Goal: Task Accomplishment & Management: Use online tool/utility

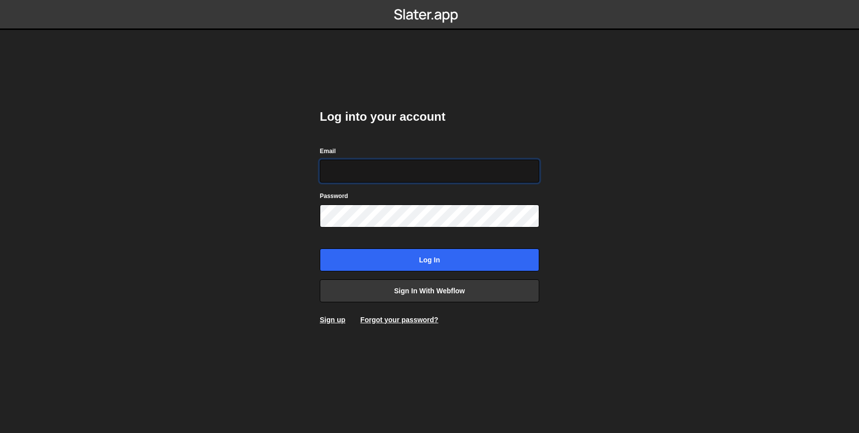
type input "MEGRAYDESIGN@GMAIL.COM"
click at [455, 271] on div "Log into your account Email MEGRAYDESIGN@GMAIL.COM Password Log in Sign in with…" at bounding box center [430, 217] width 220 height 246
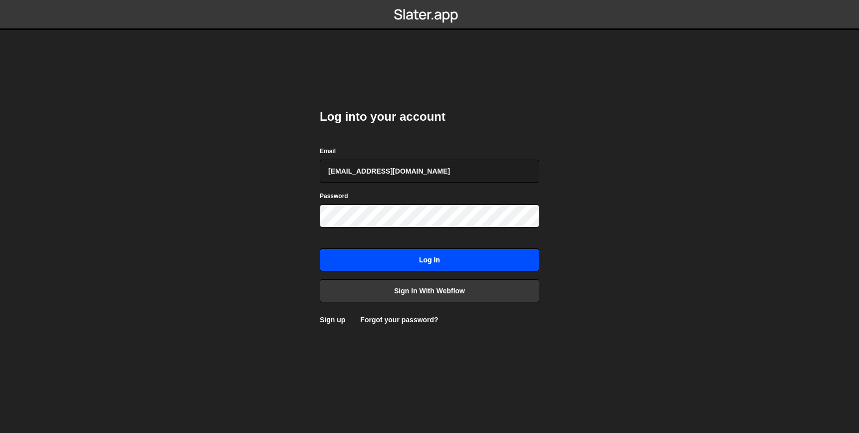
click at [455, 262] on input "Log in" at bounding box center [430, 260] width 220 height 23
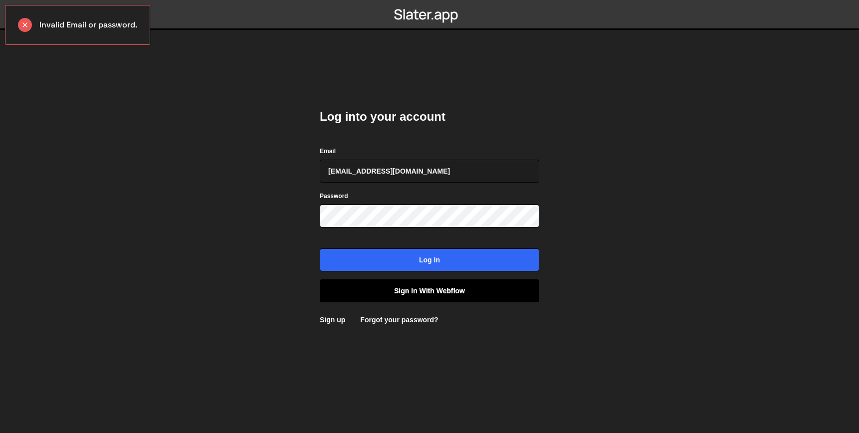
click at [469, 298] on link "Sign in with Webflow" at bounding box center [430, 290] width 220 height 23
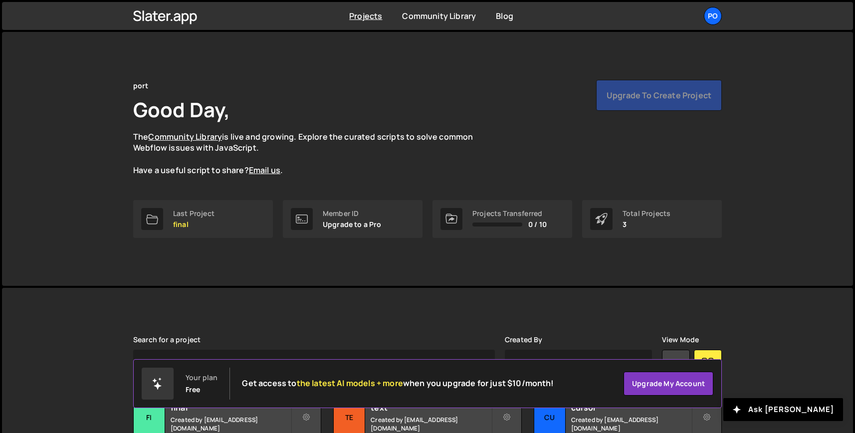
scroll to position [80, 0]
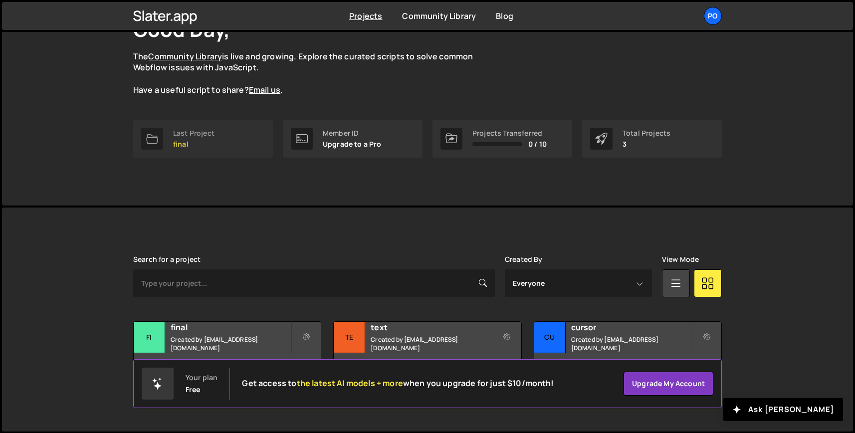
click at [153, 150] on link "Last Project final" at bounding box center [203, 139] width 140 height 38
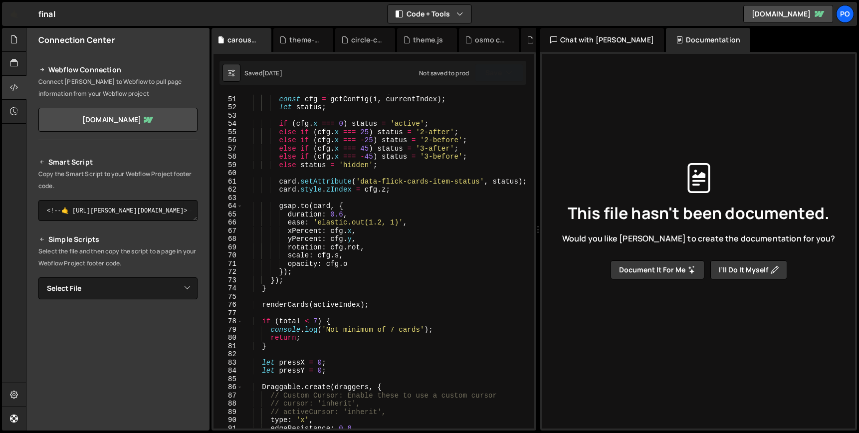
scroll to position [627, 0]
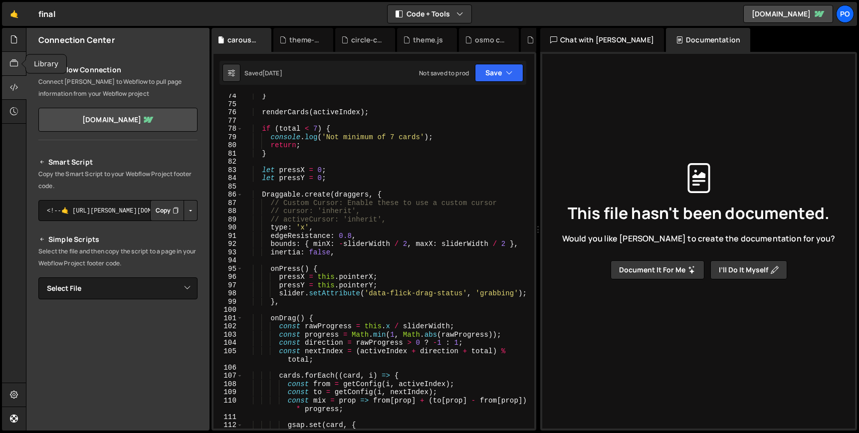
click at [13, 57] on div at bounding box center [14, 64] width 24 height 24
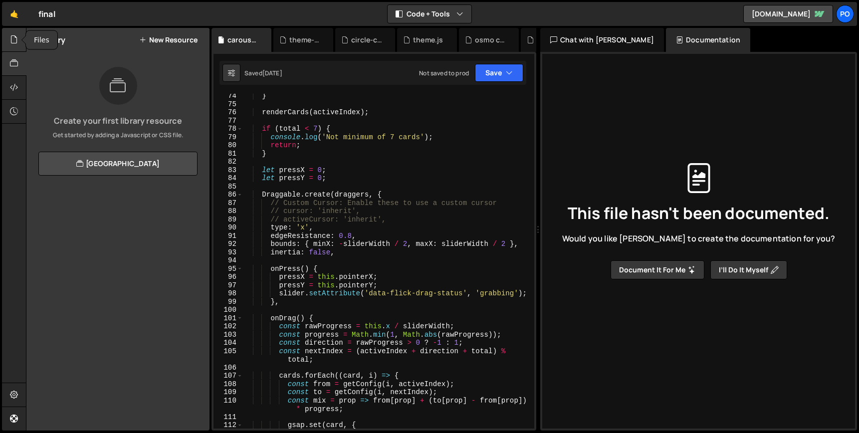
click at [14, 44] on icon at bounding box center [14, 39] width 8 height 11
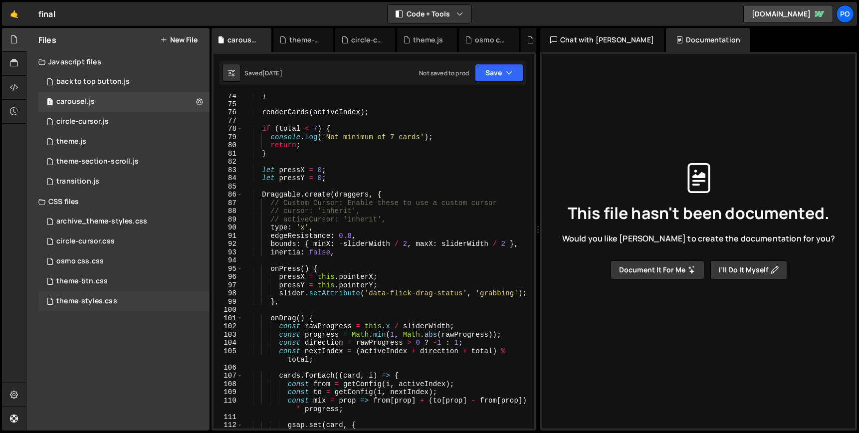
click at [136, 299] on div "theme-styles.css 0" at bounding box center [123, 301] width 171 height 20
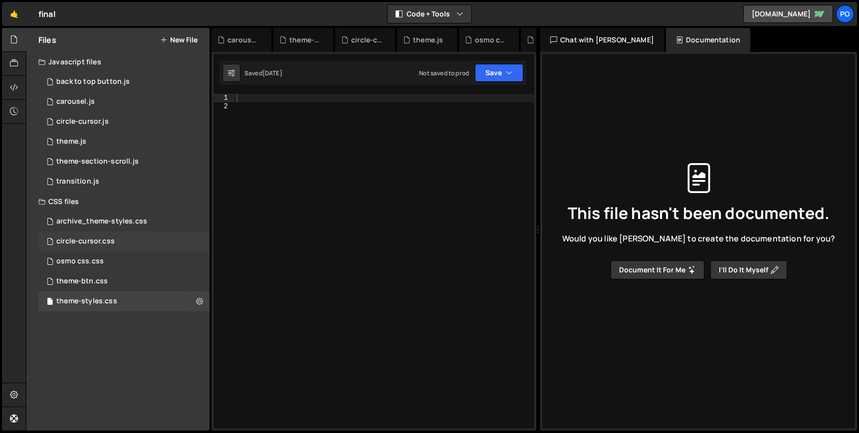
click at [134, 249] on div "circle-cursor.css 0" at bounding box center [123, 242] width 171 height 20
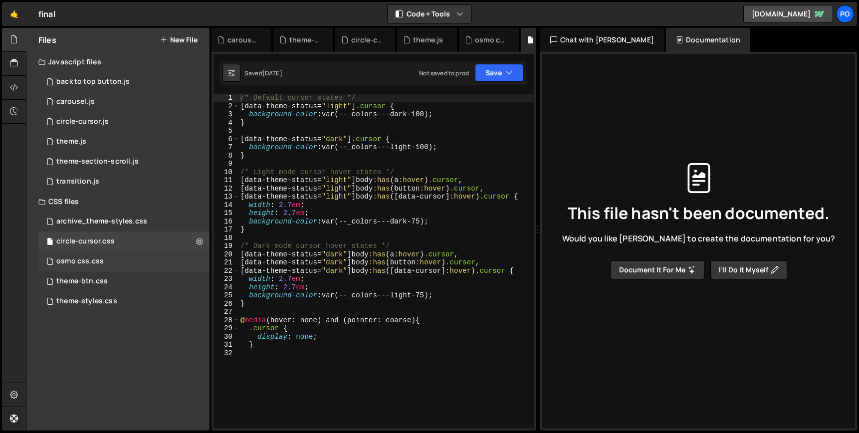
click at [134, 265] on div "osmo css.css 0" at bounding box center [123, 262] width 171 height 20
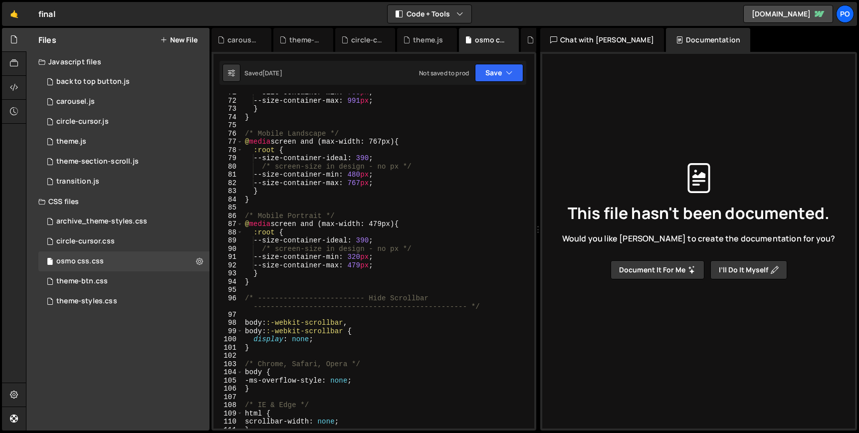
scroll to position [631, 0]
click at [79, 229] on div "archive_theme-styles.css 0" at bounding box center [123, 222] width 171 height 20
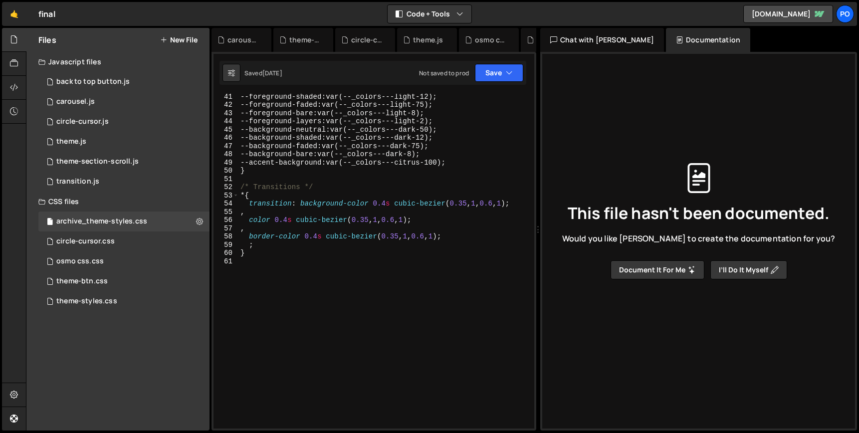
scroll to position [339, 0]
click at [13, 18] on link "🤙" at bounding box center [14, 14] width 24 height 24
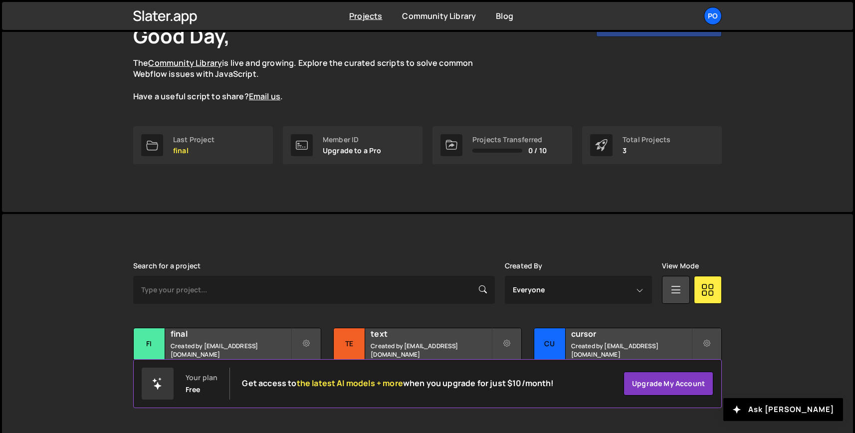
scroll to position [80, 0]
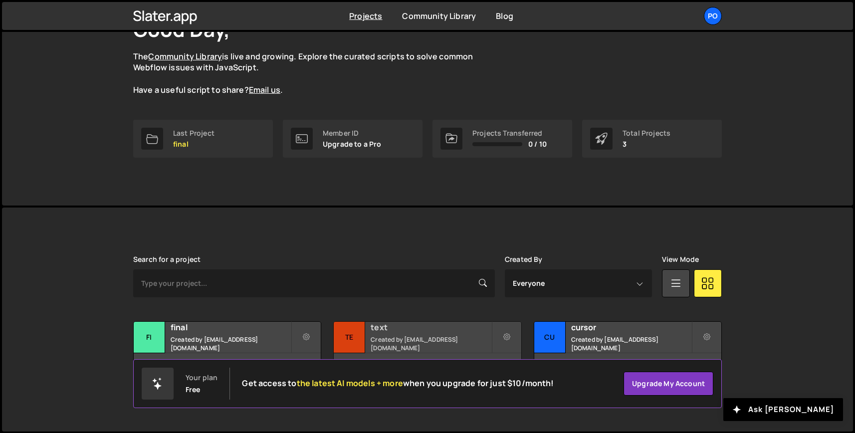
click at [408, 342] on small "Created by megraydesign@gmail.com" at bounding box center [431, 343] width 120 height 17
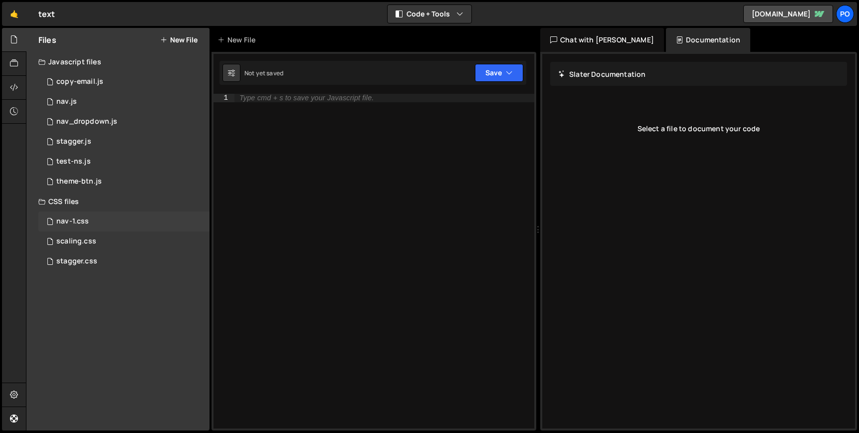
click at [112, 224] on div "nav-1.css 0" at bounding box center [123, 222] width 171 height 20
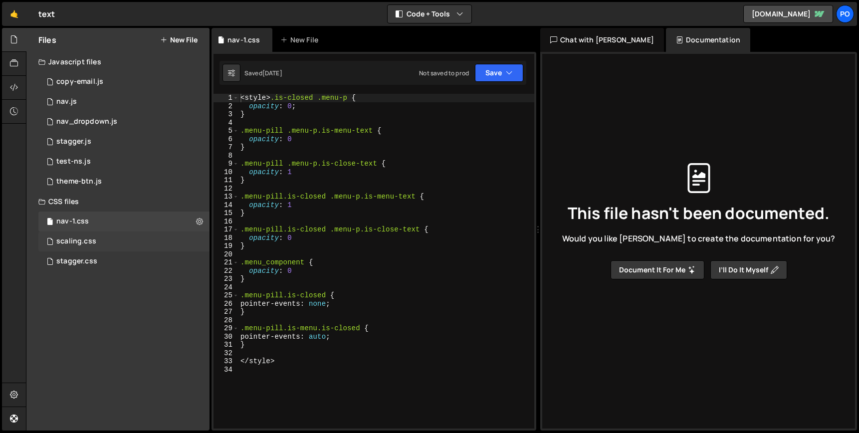
click at [114, 245] on div "scaling.css 0" at bounding box center [123, 242] width 171 height 20
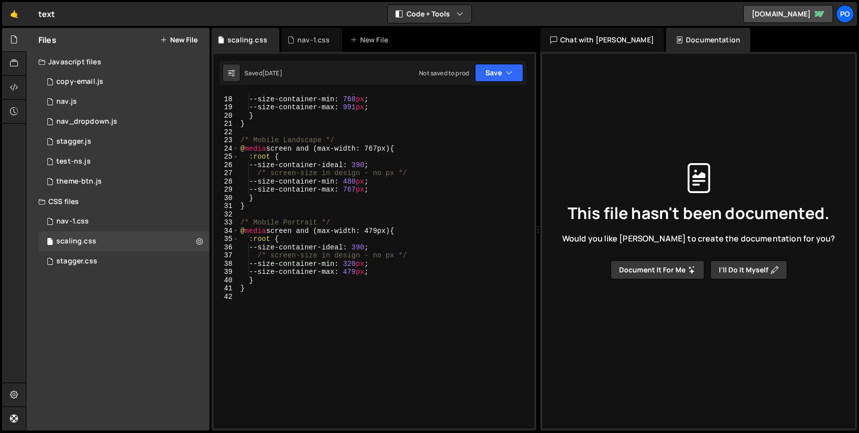
scroll to position [123, 0]
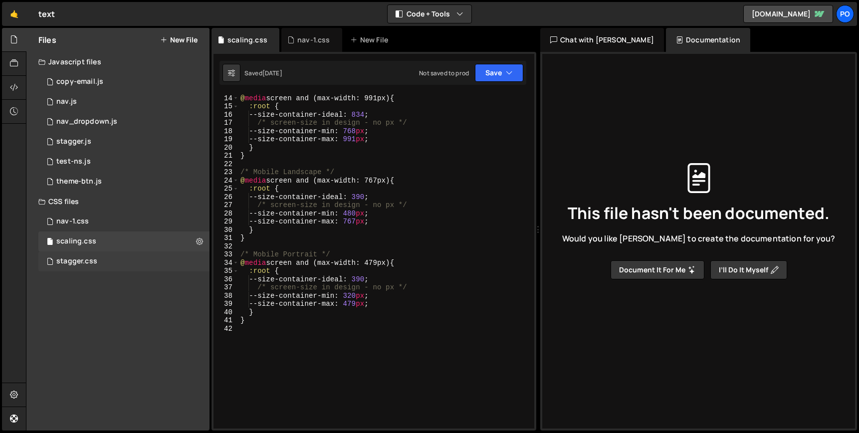
click at [89, 262] on div "stagger.css" at bounding box center [76, 261] width 41 height 9
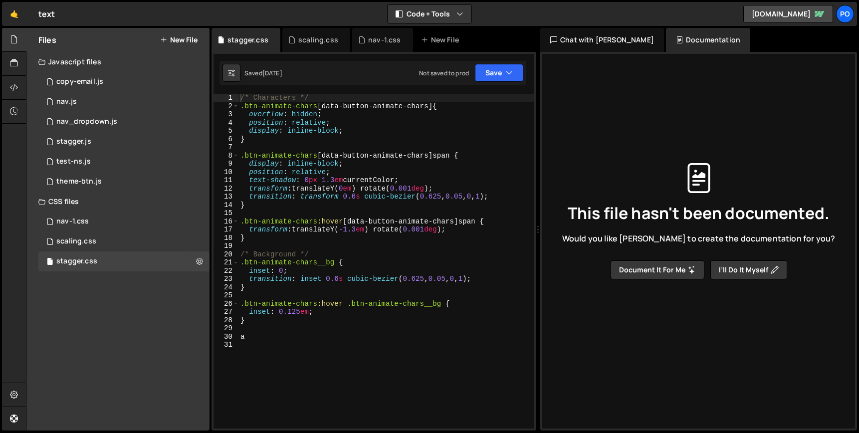
click at [14, 44] on icon at bounding box center [14, 39] width 8 height 11
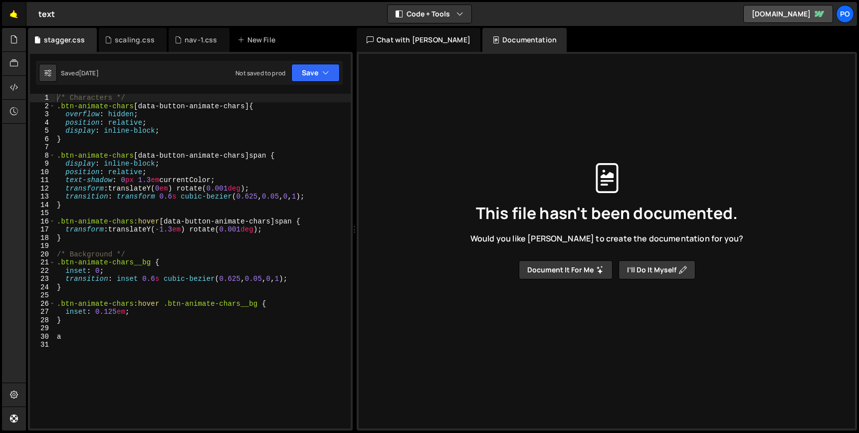
click at [15, 18] on link "🤙" at bounding box center [14, 14] width 24 height 24
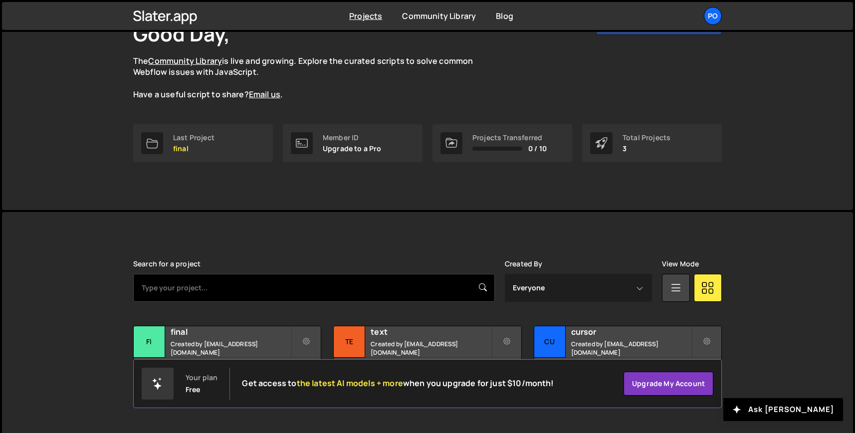
scroll to position [80, 0]
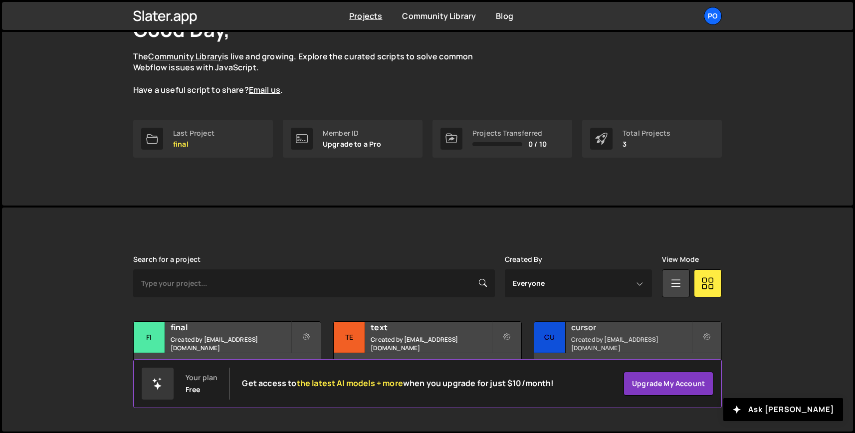
click at [587, 338] on div "cursor Created by megraydesign@gmail.com" at bounding box center [627, 337] width 187 height 31
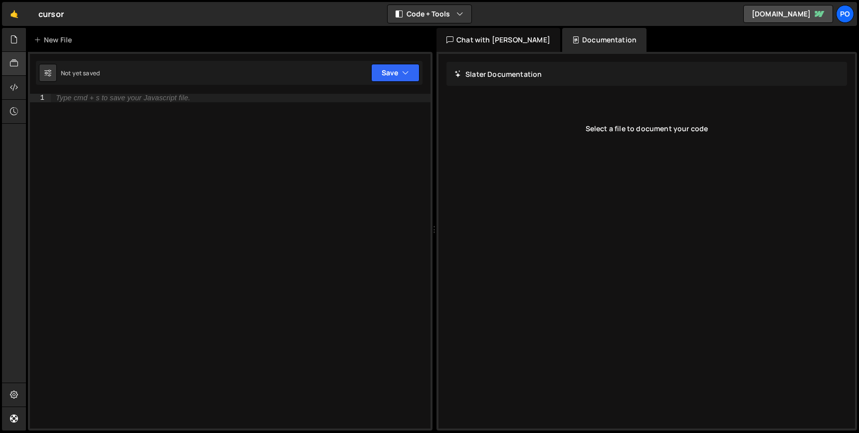
click at [10, 56] on div at bounding box center [14, 64] width 24 height 24
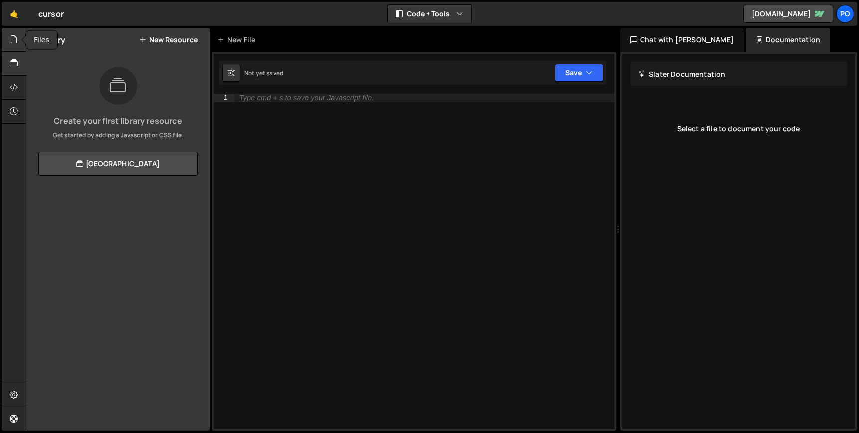
click at [10, 45] on icon at bounding box center [14, 39] width 8 height 11
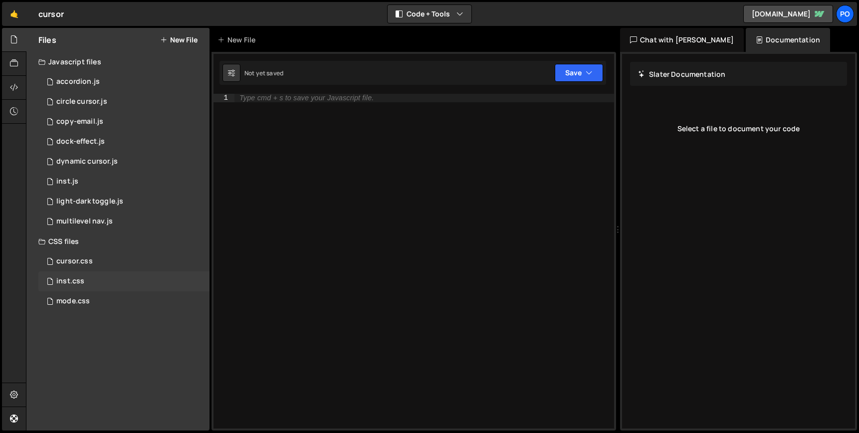
click at [98, 285] on div "inst.css 0" at bounding box center [123, 281] width 171 height 20
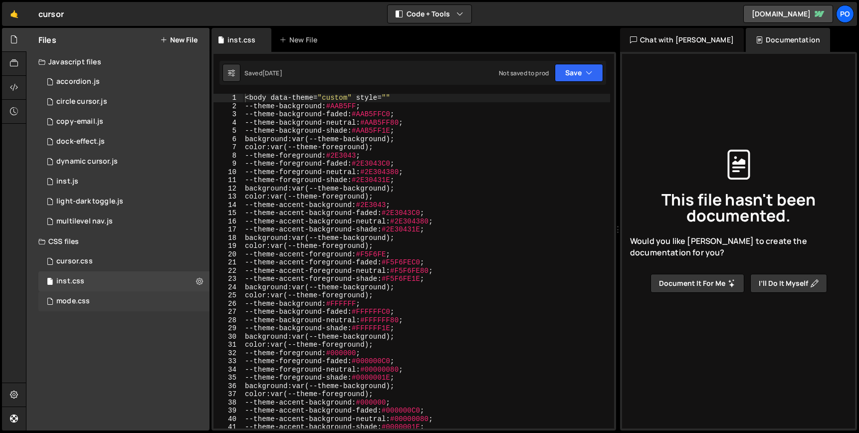
click at [102, 304] on div "mode.css 0" at bounding box center [123, 301] width 171 height 20
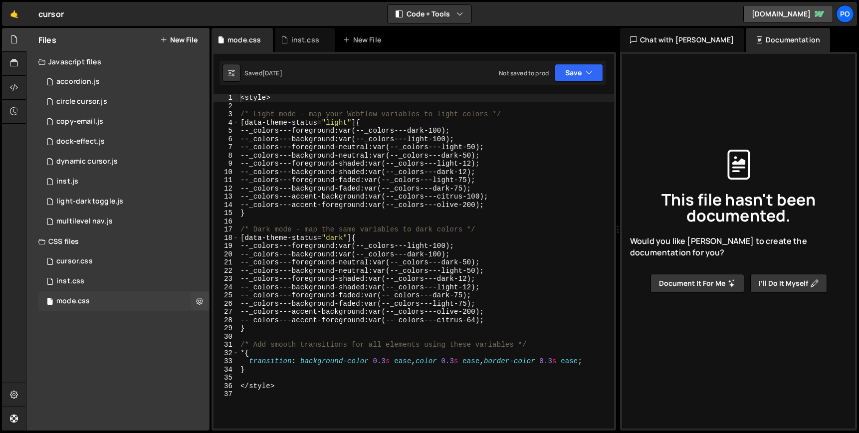
click at [102, 294] on div "mode.css 0" at bounding box center [123, 301] width 171 height 20
click at [103, 289] on div "inst.css 0" at bounding box center [123, 281] width 171 height 20
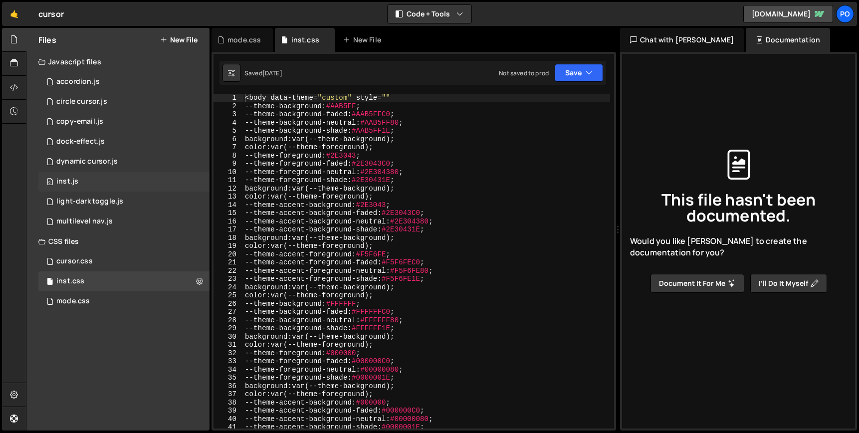
click at [117, 178] on div "0 inst.js 0" at bounding box center [123, 182] width 171 height 20
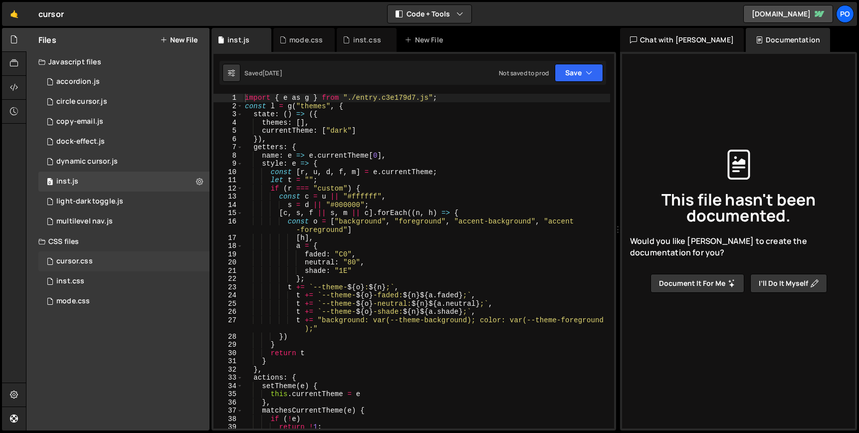
click at [111, 261] on div "cursor.css 0" at bounding box center [123, 262] width 171 height 20
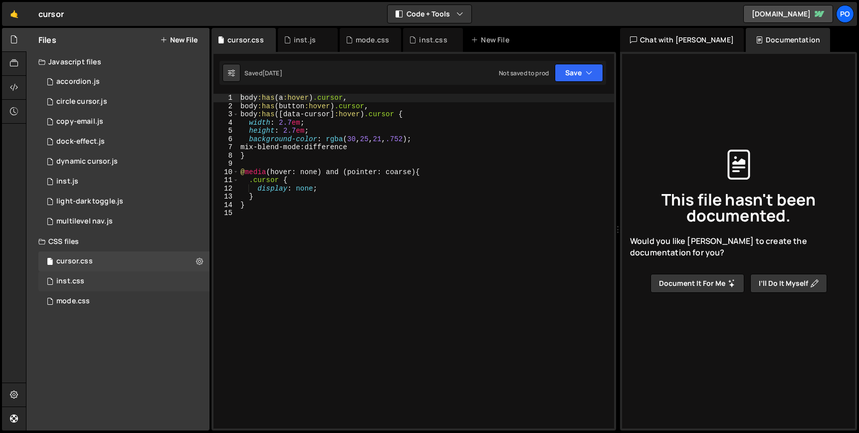
click at [111, 283] on div "inst.css 0" at bounding box center [123, 281] width 171 height 20
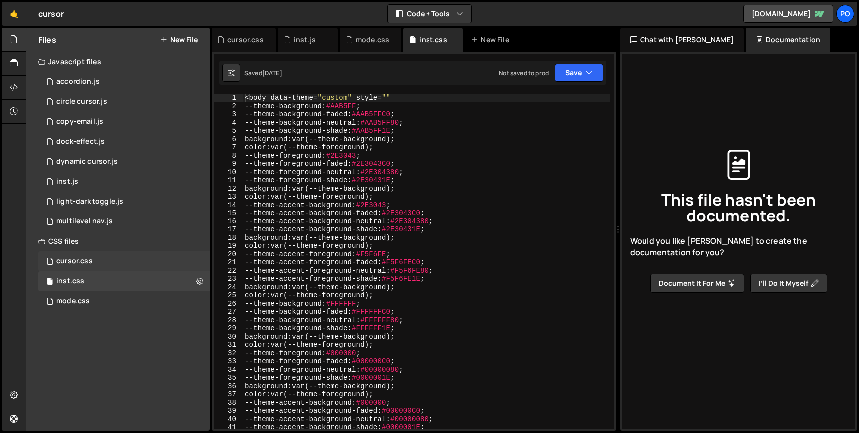
click at [112, 262] on div "cursor.css 0" at bounding box center [123, 262] width 171 height 20
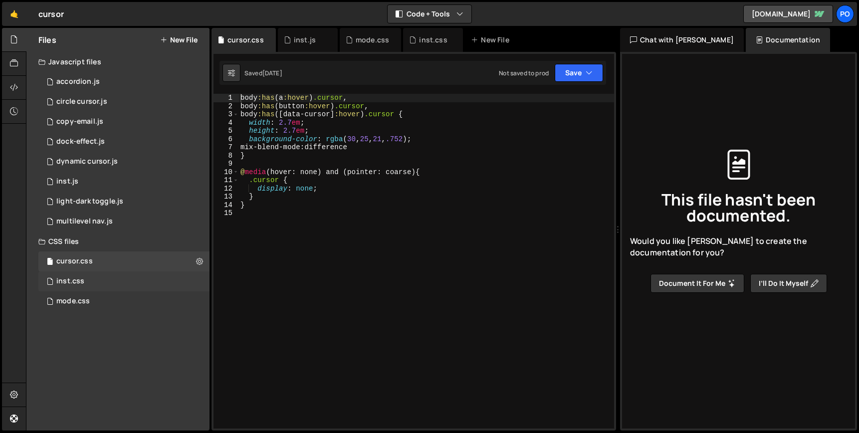
click at [112, 284] on div "inst.css 0" at bounding box center [123, 281] width 171 height 20
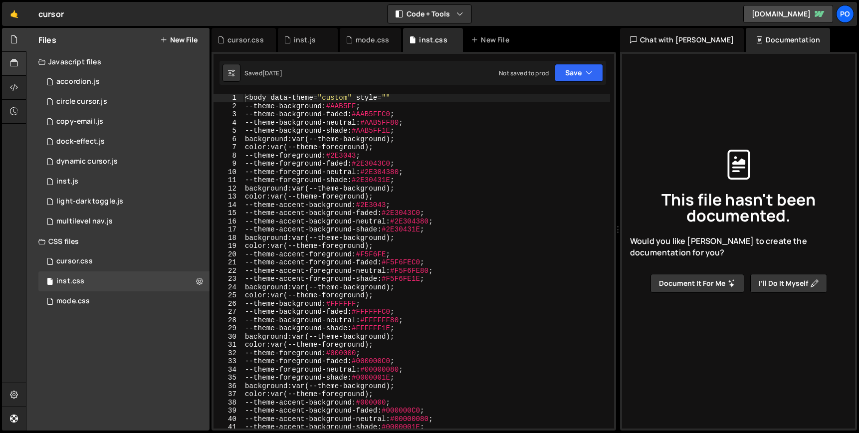
click at [16, 67] on icon at bounding box center [14, 63] width 8 height 11
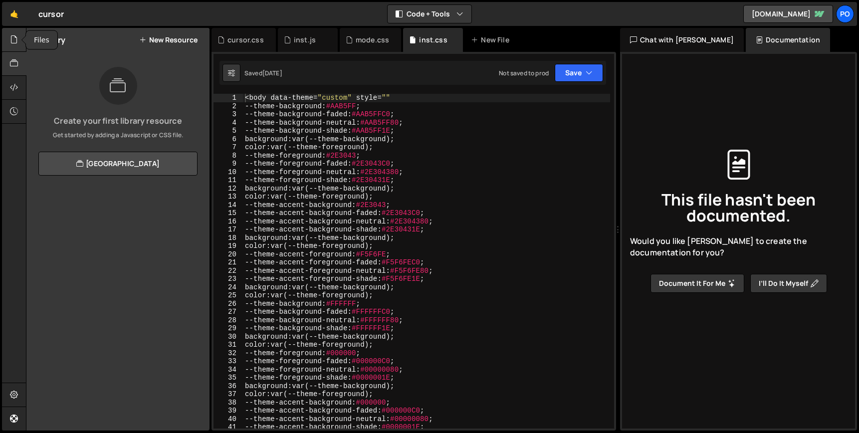
click at [9, 47] on div at bounding box center [14, 40] width 24 height 24
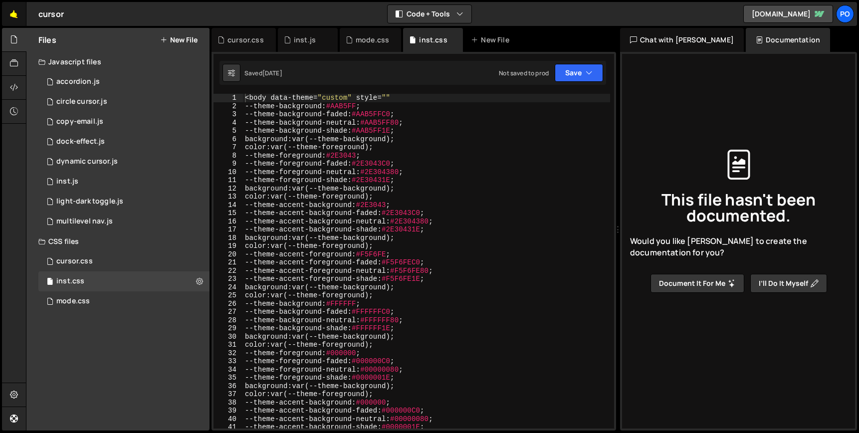
click at [13, 20] on link "🤙" at bounding box center [14, 14] width 24 height 24
